Goal: Find specific page/section: Find specific page/section

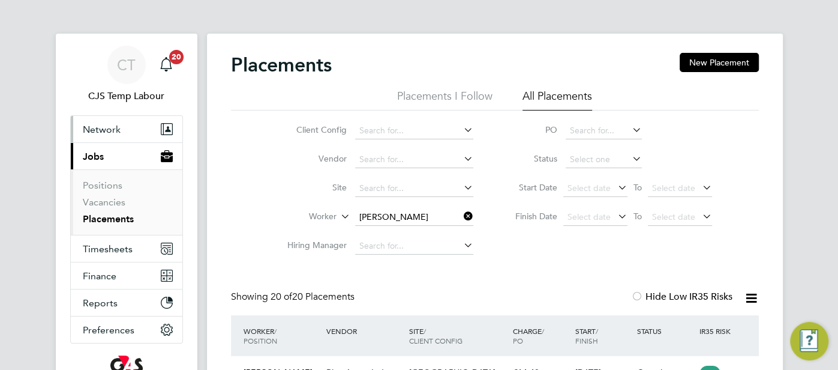
click at [109, 136] on button "Network" at bounding box center [127, 129] width 112 height 26
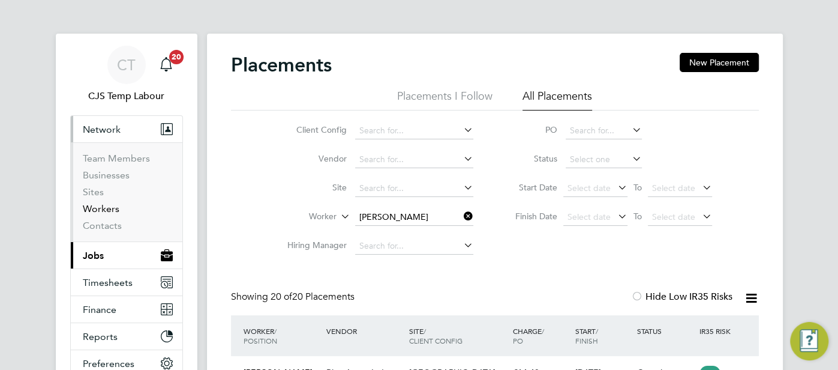
click at [109, 205] on link "Workers" at bounding box center [101, 208] width 37 height 11
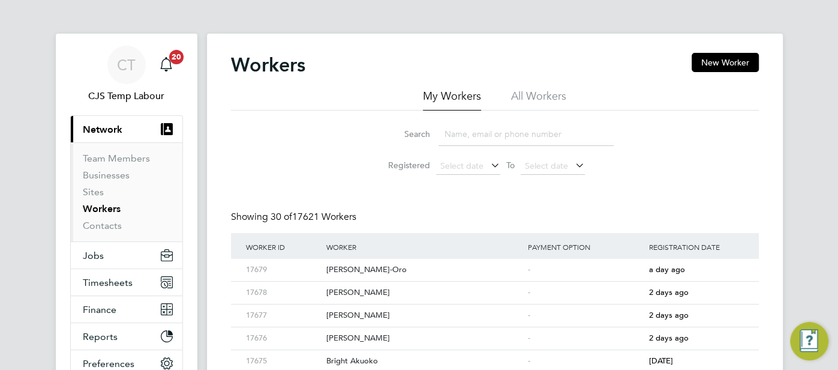
click at [539, 98] on li "All Workers" at bounding box center [538, 100] width 55 height 22
drag, startPoint x: 502, startPoint y: 133, endPoint x: 508, endPoint y: 130, distance: 6.5
click at [506, 133] on input at bounding box center [526, 133] width 175 height 23
paste input "Abiodun Awotunde Smith"
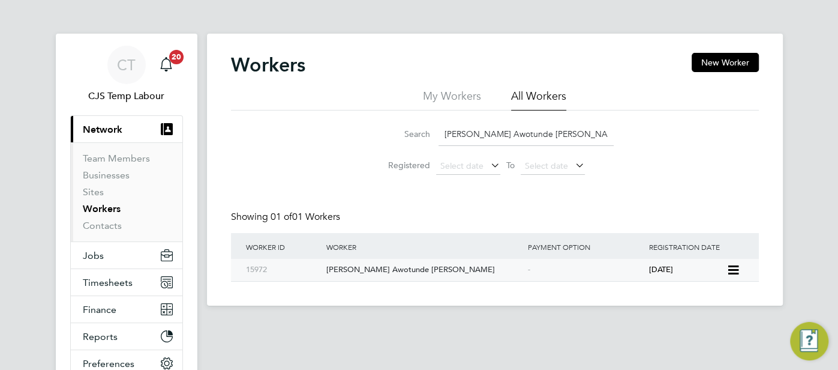
type input "Abiodun Awotunde Smith"
click at [589, 272] on div "-" at bounding box center [585, 270] width 121 height 22
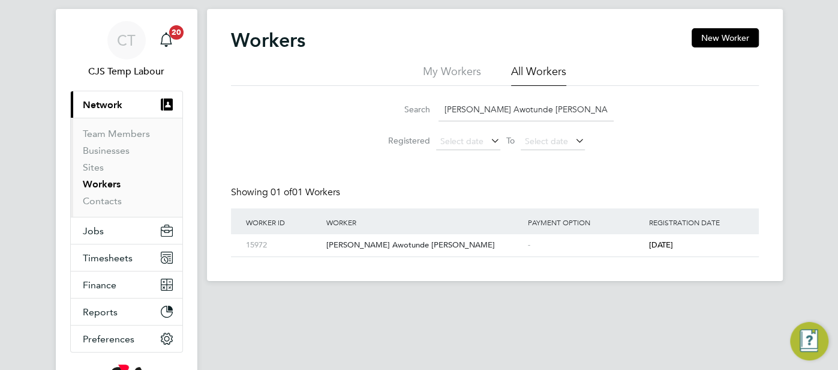
scroll to position [26, 0]
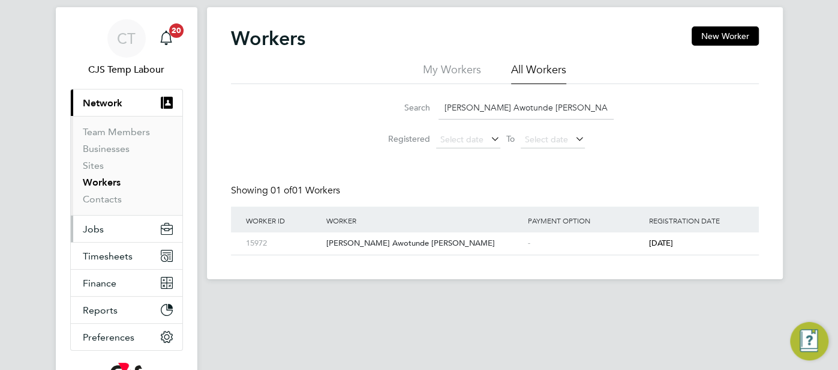
click at [116, 227] on button "Jobs" at bounding box center [127, 228] width 112 height 26
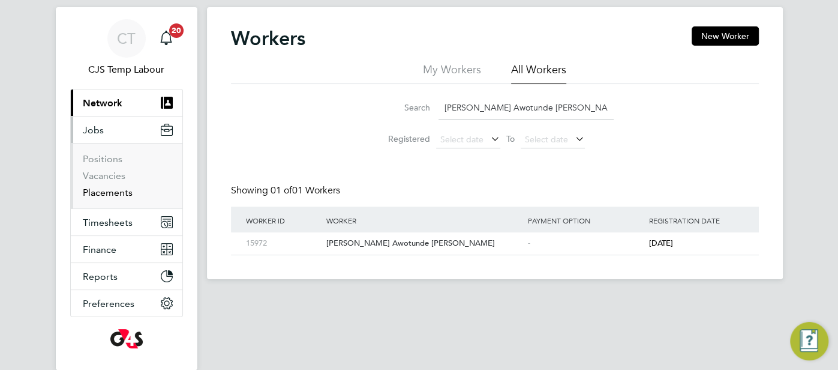
click at [113, 190] on link "Placements" at bounding box center [108, 192] width 50 height 11
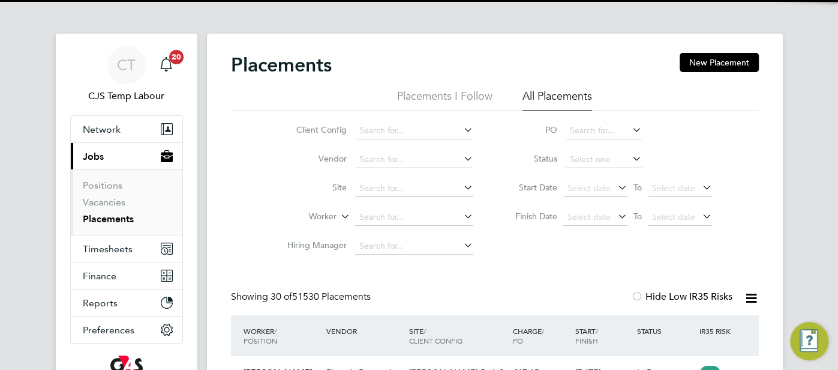
scroll to position [45, 104]
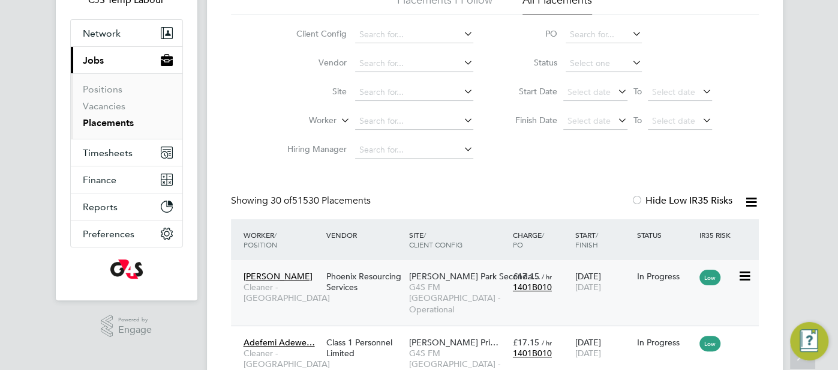
click at [508, 277] on div "Langdon Park Seconda… G4S FM Tower Hamlets - Operational" at bounding box center [458, 293] width 104 height 56
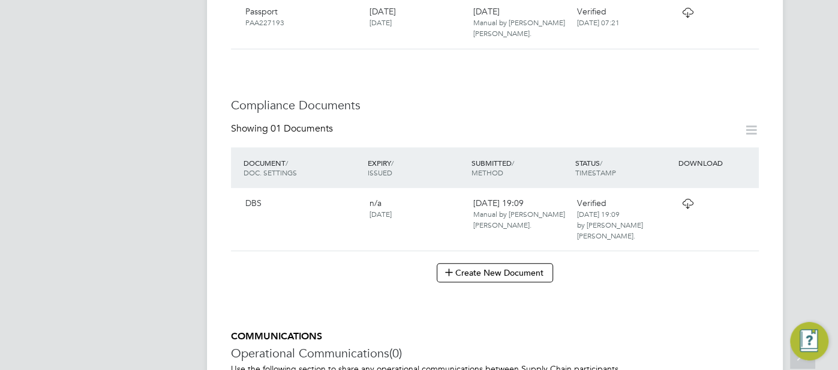
scroll to position [557, 0]
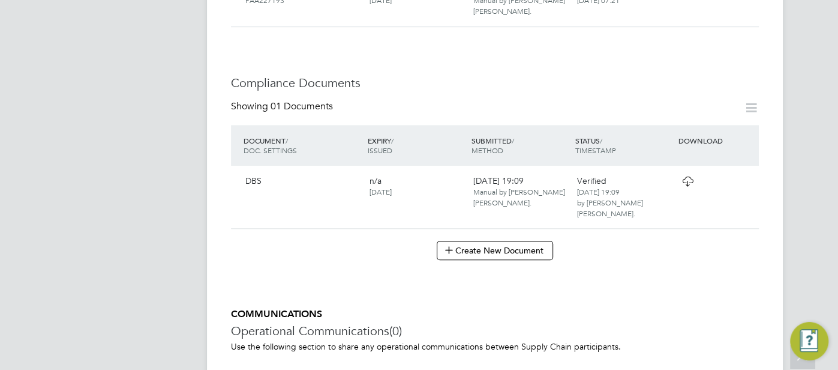
click at [684, 182] on icon at bounding box center [687, 181] width 15 height 10
